Goal: Information Seeking & Learning: Learn about a topic

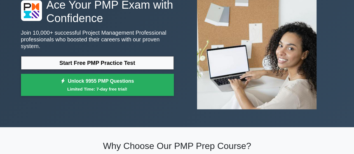
scroll to position [50, 0]
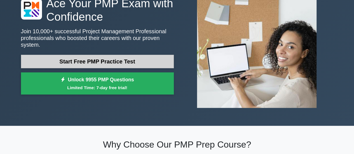
click at [87, 61] on link "Start Free PMP Practice Test" at bounding box center [97, 61] width 153 height 13
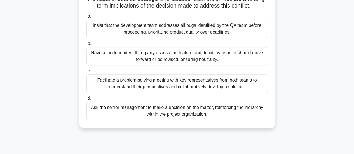
scroll to position [107, 0]
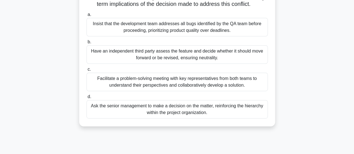
click at [219, 91] on div "Facilitate a problem-solving meeting with key representatives from both teams t…" at bounding box center [176, 82] width 181 height 18
click at [86, 71] on input "c. Facilitate a problem-solving meeting with key representatives from both team…" at bounding box center [86, 70] width 0 height 4
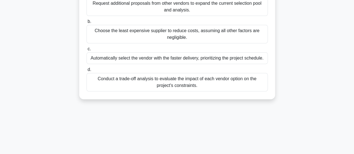
scroll to position [94, 0]
click at [237, 86] on div "Conduct a trade-off analysis to evaluate the impact of each vendor option on th…" at bounding box center [176, 82] width 181 height 18
click at [86, 71] on input "d. Conduct a trade-off analysis to evaluate the impact of each vendor option on…" at bounding box center [86, 70] width 0 height 4
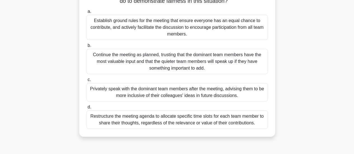
scroll to position [76, 0]
click at [218, 27] on div "Establish ground rules for the meeting that ensure everyone has an equal chance…" at bounding box center [176, 27] width 181 height 25
click at [86, 14] on input "a. Establish ground rules for the meeting that ensure everyone has an equal cha…" at bounding box center [86, 12] width 0 height 4
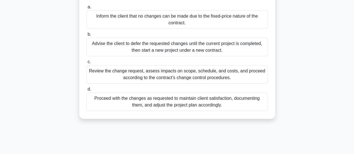
scroll to position [74, 0]
click at [217, 73] on div "Review the change request, assess impacts on scope, schedule, and costs, and pr…" at bounding box center [176, 74] width 181 height 18
click at [86, 64] on input "c. Review the change request, assess impacts on scope, schedule, and costs, and…" at bounding box center [86, 62] width 0 height 4
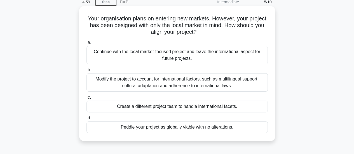
scroll to position [30, 0]
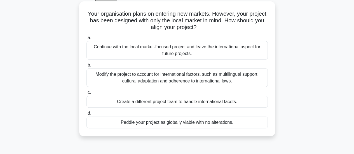
click at [215, 79] on div "Modify the project to account for international factors, such as multilingual s…" at bounding box center [176, 78] width 181 height 18
click at [86, 67] on input "b. Modify the project to account for international factors, such as multilingua…" at bounding box center [86, 66] width 0 height 4
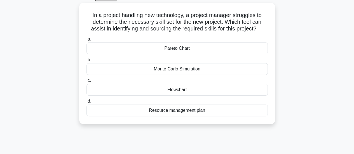
scroll to position [0, 0]
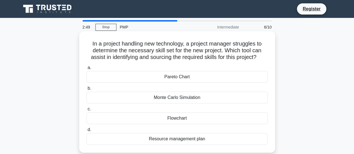
click at [178, 139] on div "Resource management plan" at bounding box center [176, 139] width 181 height 12
click at [86, 132] on input "d. Resource management plan" at bounding box center [86, 130] width 0 height 4
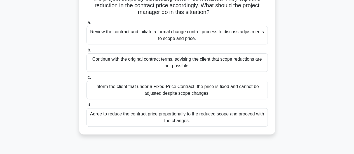
scroll to position [58, 0]
click at [173, 90] on div "Inform the client that under a Fixed-Price Contract, the price is fixed and can…" at bounding box center [176, 90] width 181 height 18
click at [86, 80] on input "c. Inform the client that under a Fixed-Price Contract, the price is fixed and …" at bounding box center [86, 78] width 0 height 4
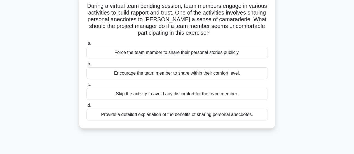
scroll to position [39, 0]
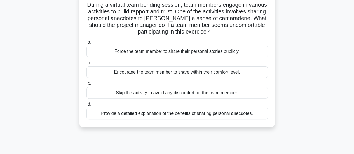
click at [250, 72] on div "Encourage the team member to share within their comfort level." at bounding box center [176, 72] width 181 height 12
click at [86, 65] on input "b. Encourage the team member to share within their comfort level." at bounding box center [86, 63] width 0 height 4
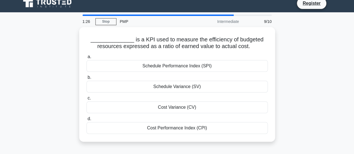
scroll to position [0, 0]
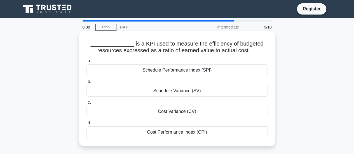
click at [169, 134] on div "Cost Performance Index (CPI)" at bounding box center [176, 133] width 181 height 12
click at [86, 125] on input "d. Cost Performance Index (CPI)" at bounding box center [86, 123] width 0 height 4
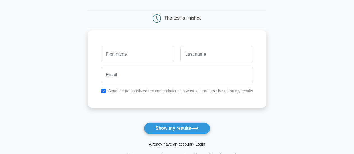
scroll to position [47, 0]
type input "Scott"
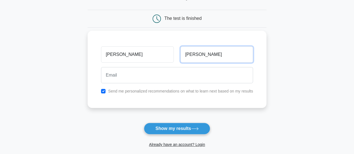
type input "Casteel"
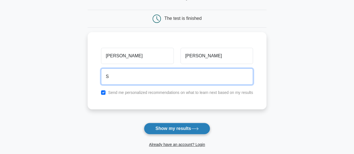
type input "[EMAIL_ADDRESS][DOMAIN_NAME]"
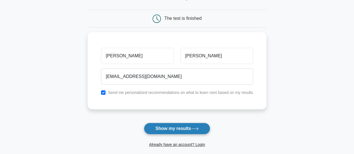
click at [156, 125] on button "Show my results" at bounding box center [177, 129] width 66 height 12
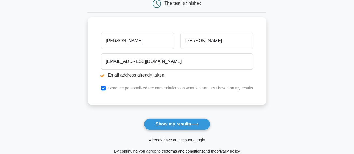
scroll to position [83, 0]
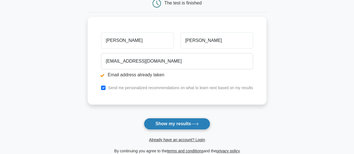
click at [156, 125] on button "Show my results" at bounding box center [177, 124] width 66 height 12
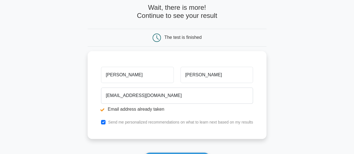
scroll to position [53, 0]
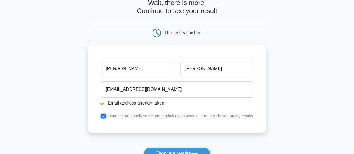
click at [104, 114] on input "checkbox" at bounding box center [103, 116] width 4 height 4
checkbox input "false"
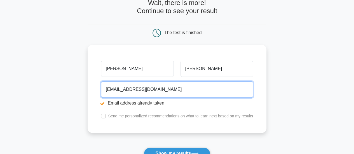
drag, startPoint x: 150, startPoint y: 92, endPoint x: 89, endPoint y: 100, distance: 61.3
click at [89, 100] on div "[PERSON_NAME][GEOGRAPHIC_DATA] [EMAIL_ADDRESS][DOMAIN_NAME] Email address alrea…" at bounding box center [177, 89] width 179 height 88
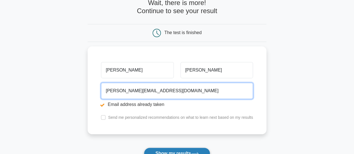
type input "[PERSON_NAME][EMAIL_ADDRESS][DOMAIN_NAME]"
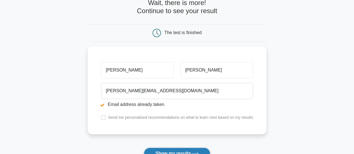
click at [154, 151] on button "Show my results" at bounding box center [177, 154] width 66 height 12
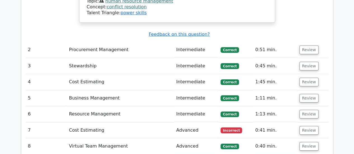
scroll to position [880, 0]
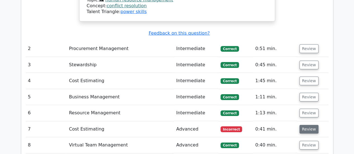
drag, startPoint x: 307, startPoint y: 93, endPoint x: 306, endPoint y: 85, distance: 7.9
click at [305, 125] on button "Review" at bounding box center [309, 129] width 19 height 9
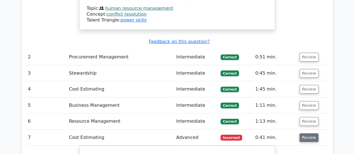
scroll to position [871, 0]
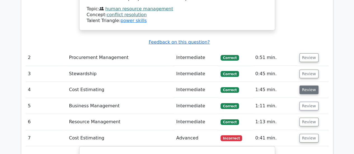
click at [310, 86] on button "Review" at bounding box center [309, 90] width 19 height 9
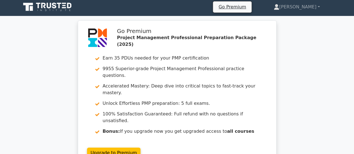
scroll to position [0, 0]
